Goal: Contribute content: Contribute content

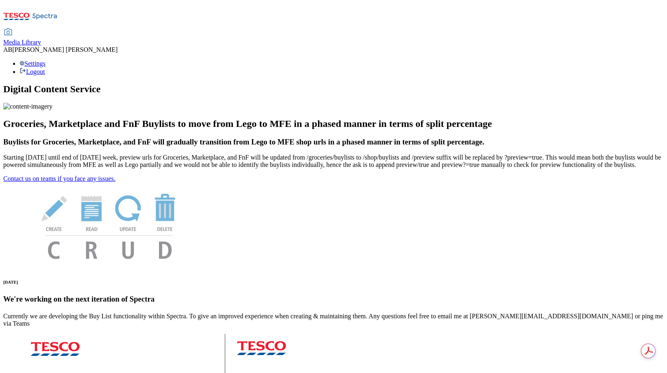
click at [41, 39] on span "Media Library" at bounding box center [22, 42] width 38 height 7
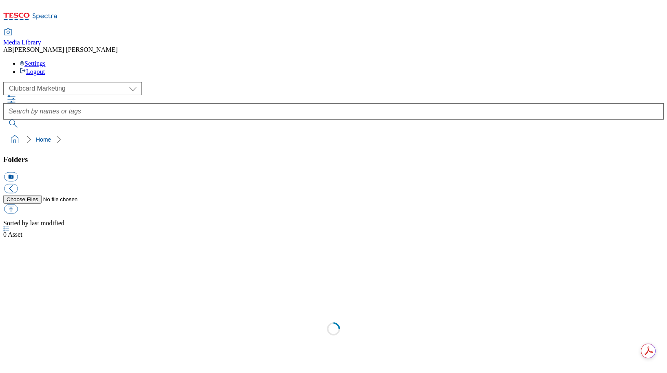
scroll to position [0, 0]
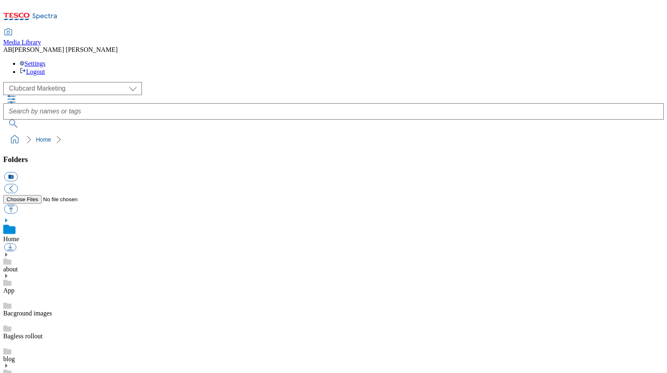
click at [63, 82] on div "( optional ) Clubcard Marketing Dotcom [GEOGRAPHIC_DATA] GHS Marketing [GEOGRAP…" at bounding box center [333, 88] width 661 height 13
click at [55, 82] on select "Clubcard Marketing Dotcom [GEOGRAPHIC_DATA] GHS Marketing [GEOGRAPHIC_DATA] GHS…" at bounding box center [72, 88] width 139 height 13
click at [6, 82] on select "Clubcard Marketing Dotcom [GEOGRAPHIC_DATA] GHS Marketing [GEOGRAPHIC_DATA] GHS…" at bounding box center [72, 88] width 139 height 13
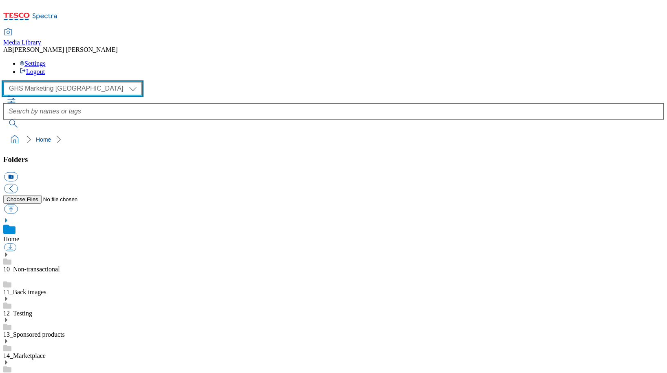
click at [62, 82] on select "Clubcard Marketing Dotcom [GEOGRAPHIC_DATA] GHS Marketing [GEOGRAPHIC_DATA] GHS…" at bounding box center [72, 88] width 139 height 13
click at [6, 82] on select "Clubcard Marketing Dotcom [GEOGRAPHIC_DATA] GHS Marketing [GEOGRAPHIC_DATA] GHS…" at bounding box center [72, 88] width 139 height 13
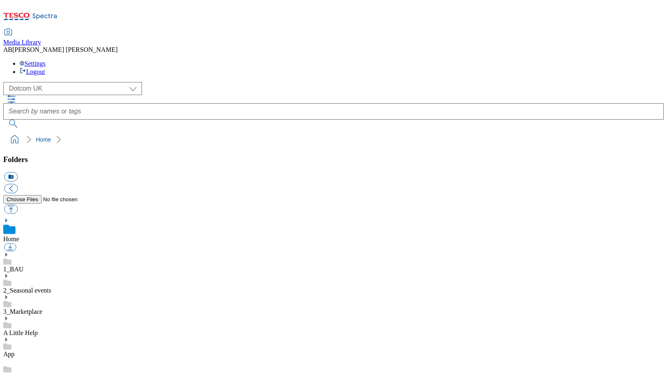
click at [7, 252] on use at bounding box center [6, 254] width 2 height 4
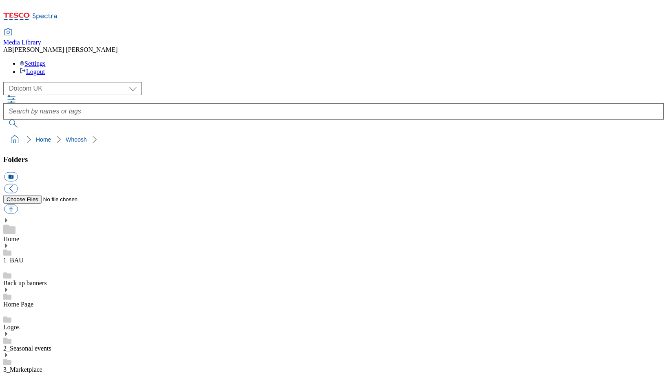
click at [51, 82] on select "Clubcard Marketing Dotcom [GEOGRAPHIC_DATA] GHS Marketing [GEOGRAPHIC_DATA] GHS…" at bounding box center [72, 88] width 139 height 13
select select "flare-ghs-mktg"
click at [6, 82] on select "Clubcard Marketing Dotcom [GEOGRAPHIC_DATA] GHS Marketing [GEOGRAPHIC_DATA] GHS…" at bounding box center [72, 88] width 139 height 13
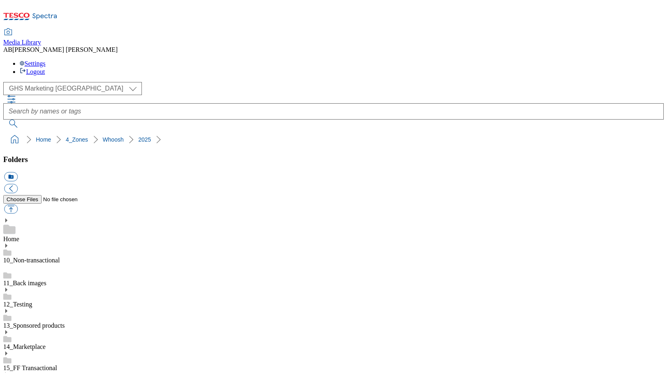
click at [18, 172] on button "icon_new_folder" at bounding box center [10, 176] width 13 height 9
type input "3334"
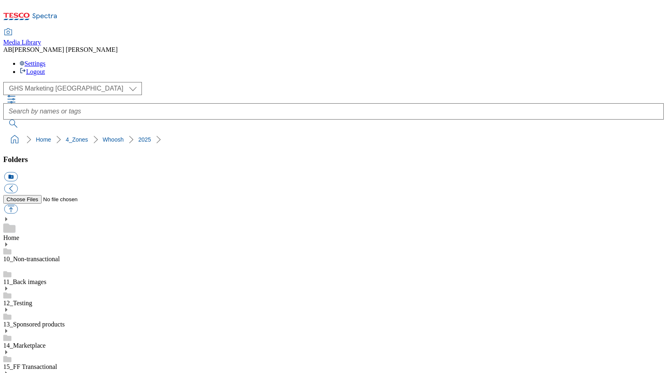
scroll to position [1784, 0]
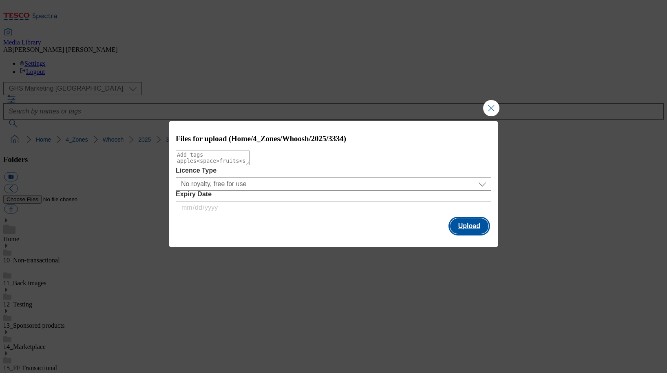
click at [468, 223] on button "Upload" at bounding box center [469, 225] width 38 height 15
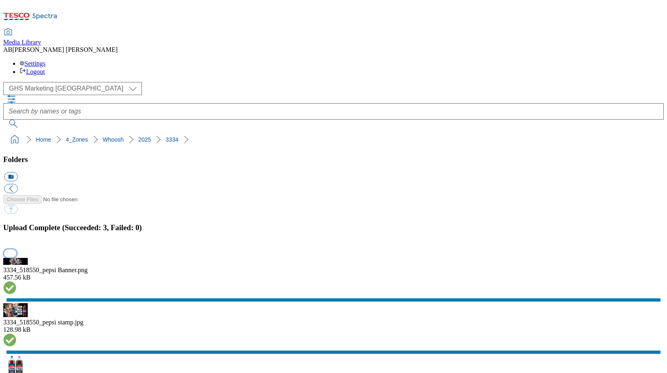
click at [16, 249] on button "button" at bounding box center [10, 253] width 12 height 8
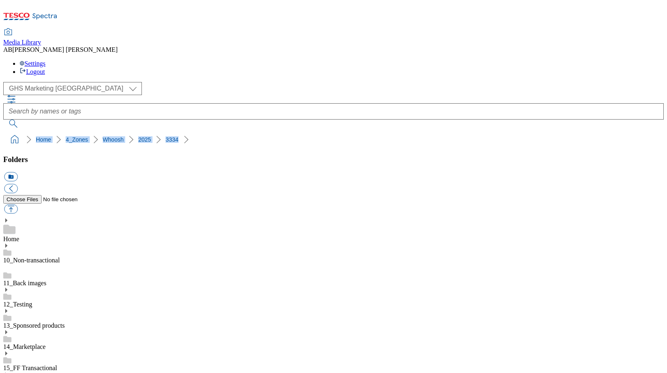
drag, startPoint x: 166, startPoint y: 76, endPoint x: -1, endPoint y: 83, distance: 166.9
copy ol "Home 4_Zones Whoosh 2025 3334"
select select "flare-ghs-mktg"
